Goal: Task Accomplishment & Management: Complete application form

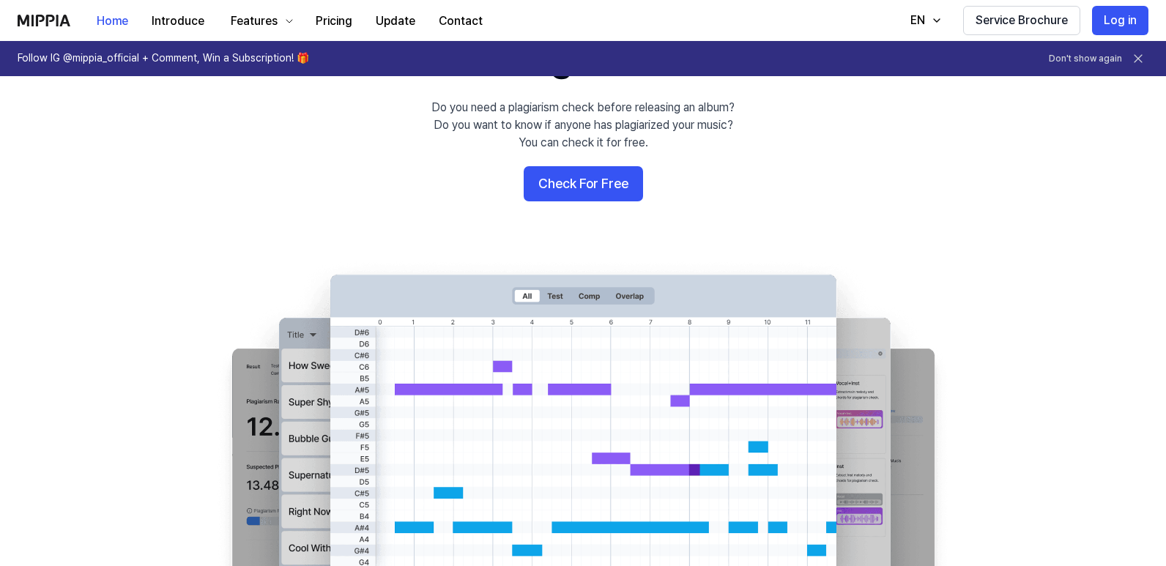
scroll to position [73, 0]
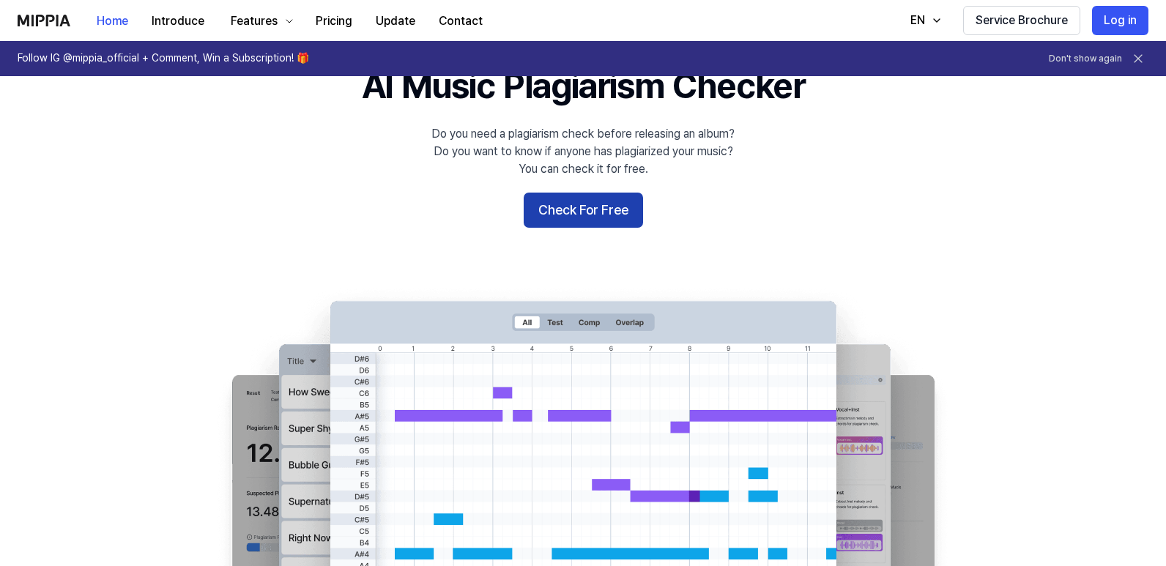
click at [609, 206] on button "Check For Free" at bounding box center [583, 210] width 119 height 35
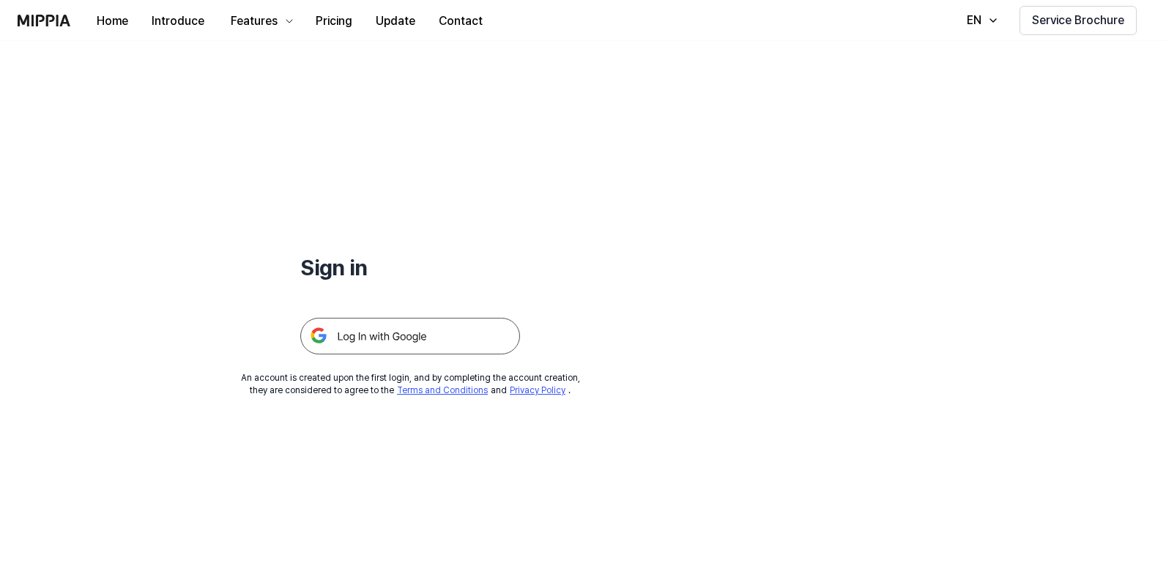
click at [386, 323] on img at bounding box center [410, 336] width 220 height 37
